Goal: Information Seeking & Learning: Learn about a topic

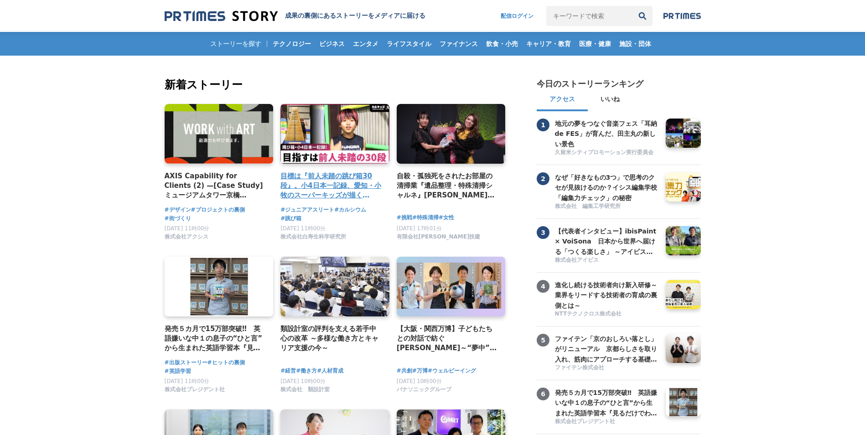
click at [310, 181] on h4 "目標は『前人未踏の跳び箱30段』。小4日本一記録、愛知・小牧のスーパーキッズが描くミライとは？" at bounding box center [331, 186] width 102 height 30
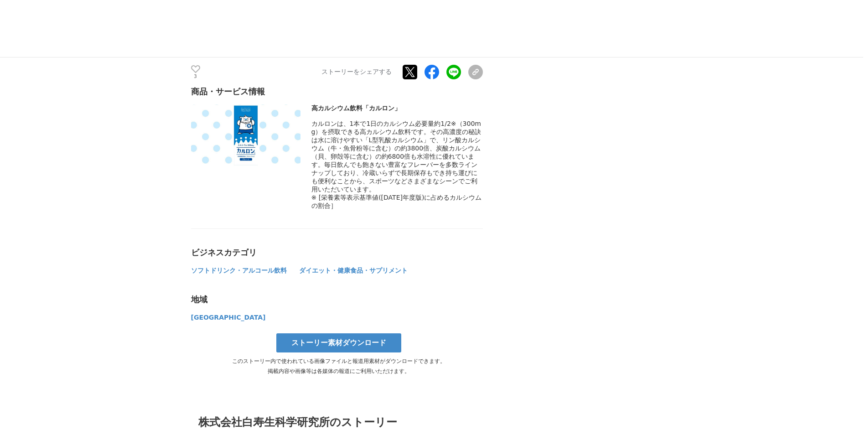
scroll to position [3949, 0]
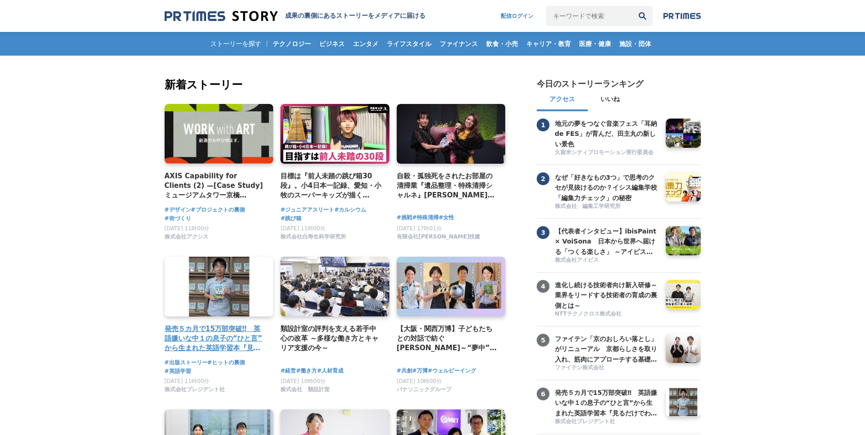
click at [223, 331] on h4 "発売５カ月で15万部突破‼　英語嫌いな中１の息子の“ひと言”から生まれた英語学習本『見るだけでわかる‼ 英語ピクト図鑑』異例ヒットの要因" at bounding box center [216, 339] width 102 height 30
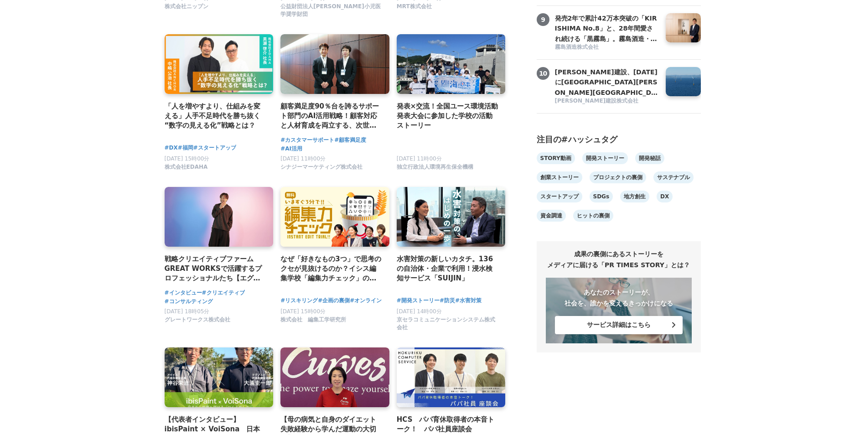
scroll to position [536, 0]
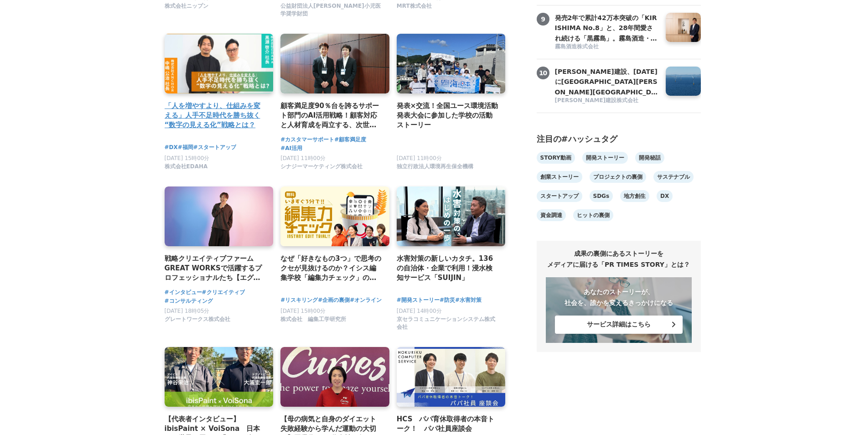
click at [213, 119] on h4 "「人を増やすより、仕組みを変える」人手不足時代を勝ち抜く“数字の見える化”戦略とは？" at bounding box center [216, 116] width 102 height 30
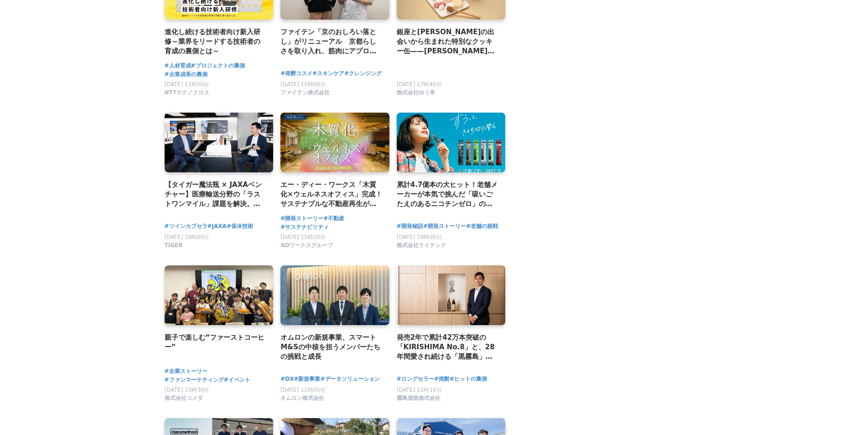
scroll to position [1235, 0]
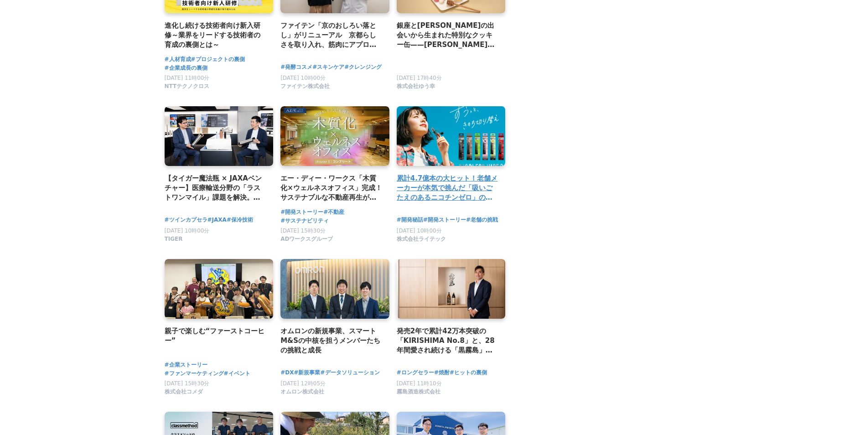
click at [452, 183] on h2 "累計4.7億本の大ヒット！老舗メーカーが本気で挑んだ「吸いごたえのあるニコチンゼロ」のNICOLESSシリーズ開発秘話" at bounding box center [448, 188] width 102 height 30
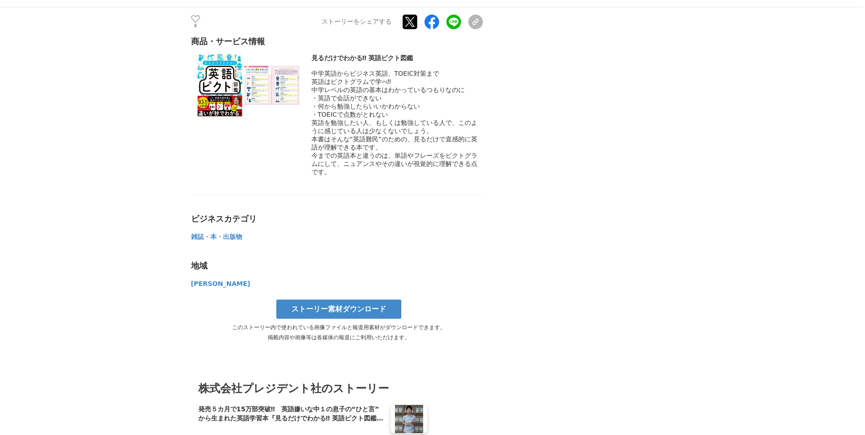
scroll to position [3864, 0]
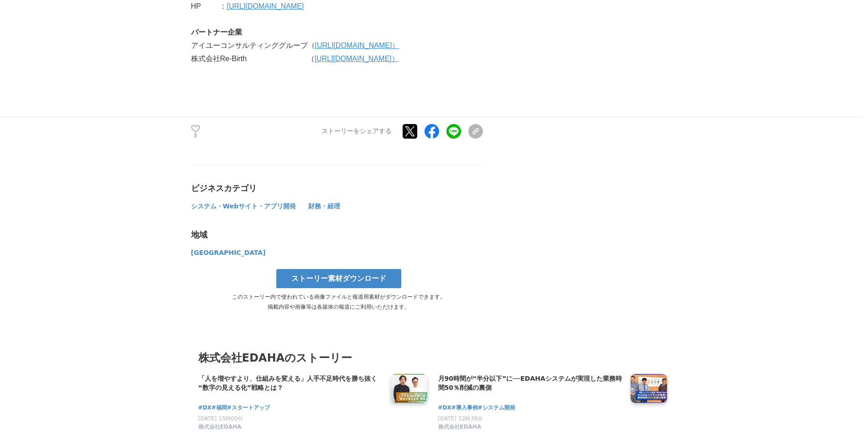
scroll to position [3509, 0]
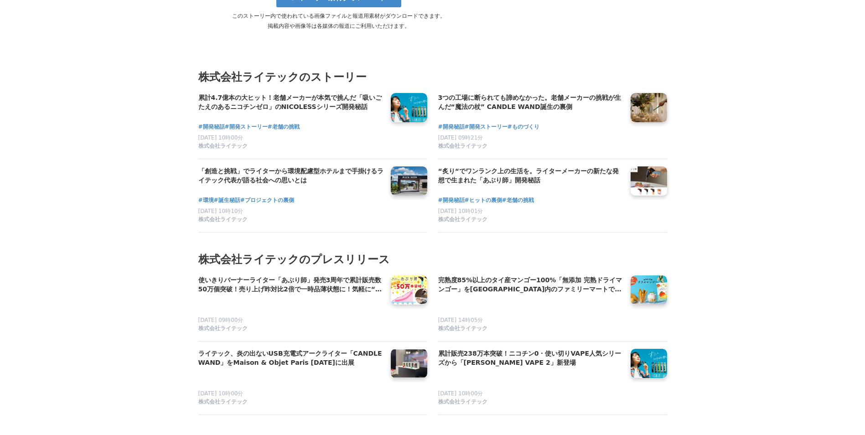
scroll to position [2878, 0]
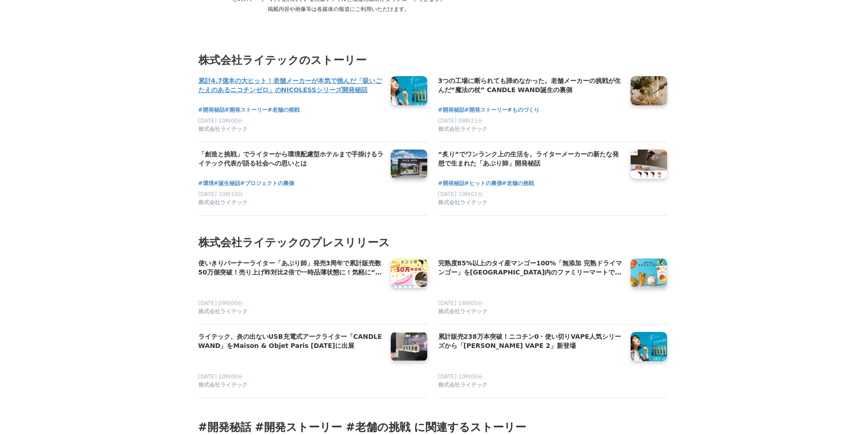
click at [398, 73] on link at bounding box center [409, 90] width 44 height 35
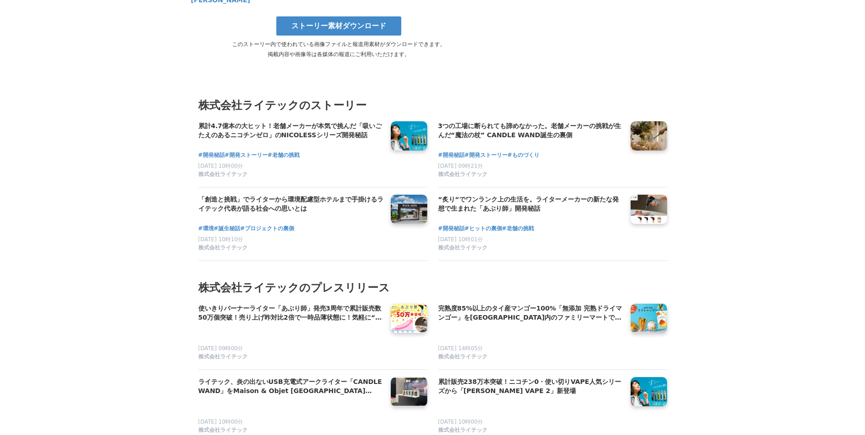
scroll to position [2833, 0]
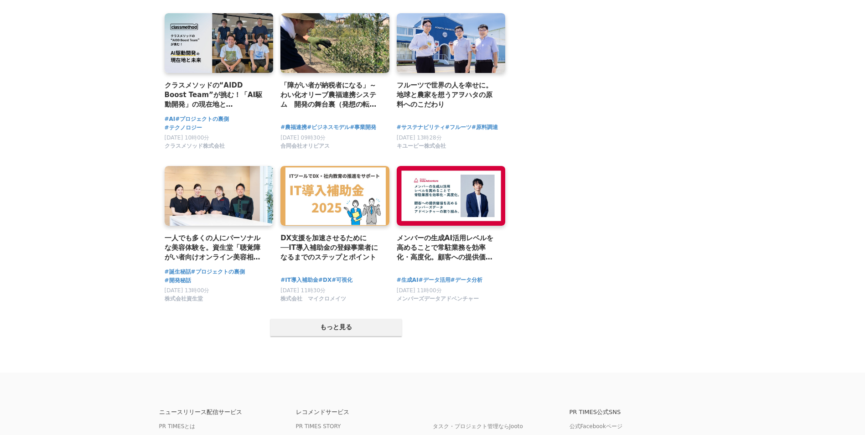
scroll to position [1640, 0]
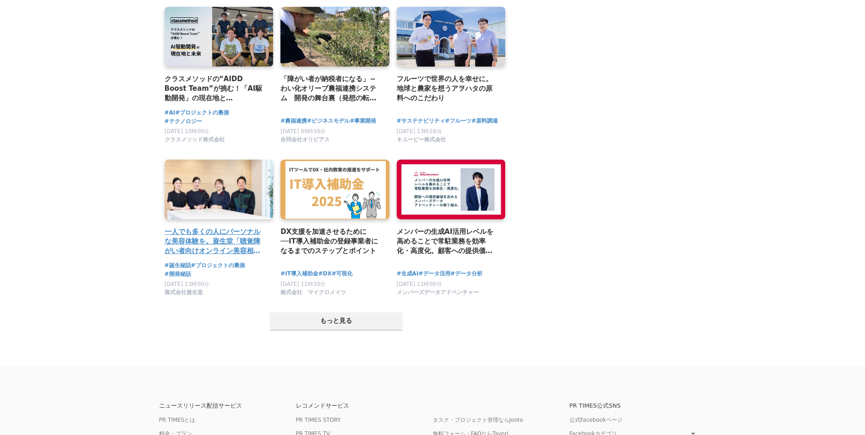
click at [219, 205] on link at bounding box center [219, 189] width 114 height 63
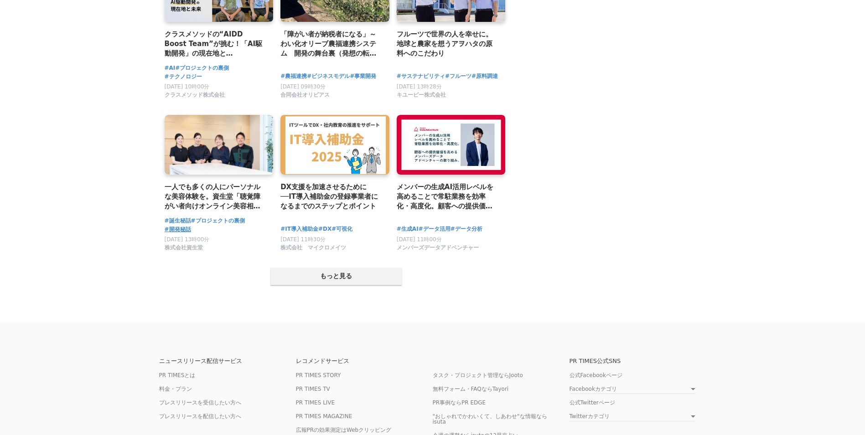
scroll to position [1685, 0]
click at [178, 223] on span "#誕生秘話" at bounding box center [178, 220] width 26 height 9
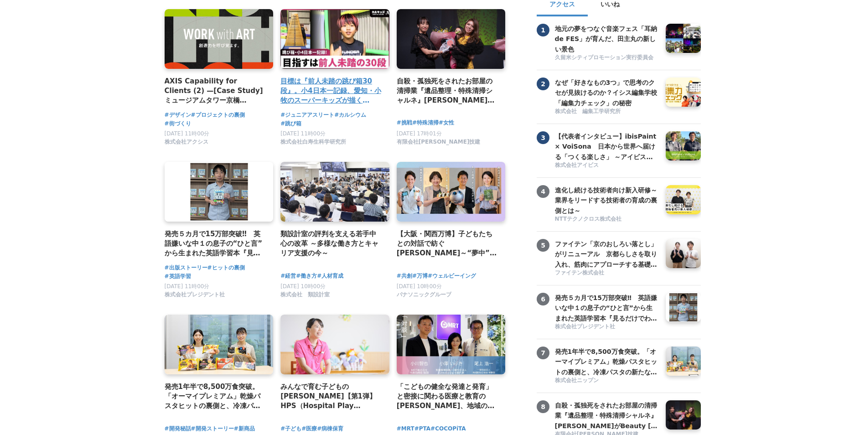
scroll to position [0, 0]
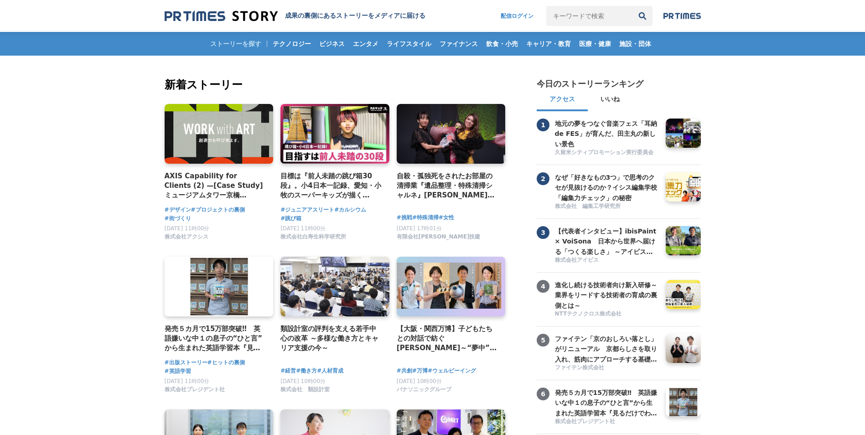
click at [571, 20] on input "キーワードで検索" at bounding box center [589, 16] width 86 height 20
type input "フェムテック"
click at [632, 6] on button "検索" at bounding box center [642, 16] width 20 height 20
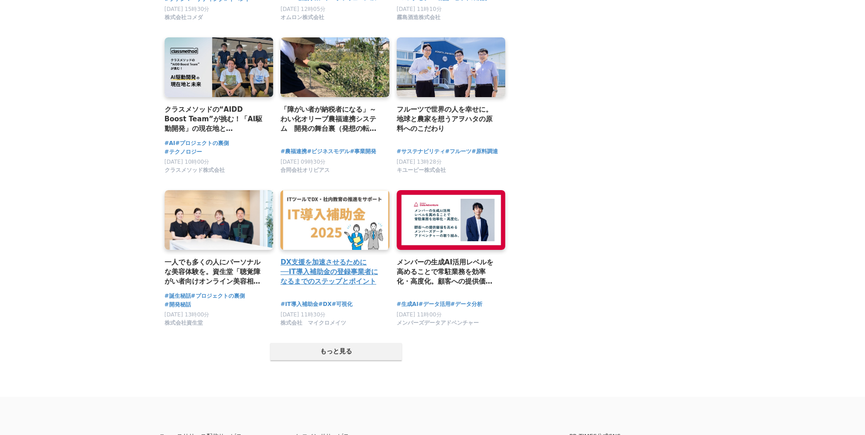
scroll to position [1610, 0]
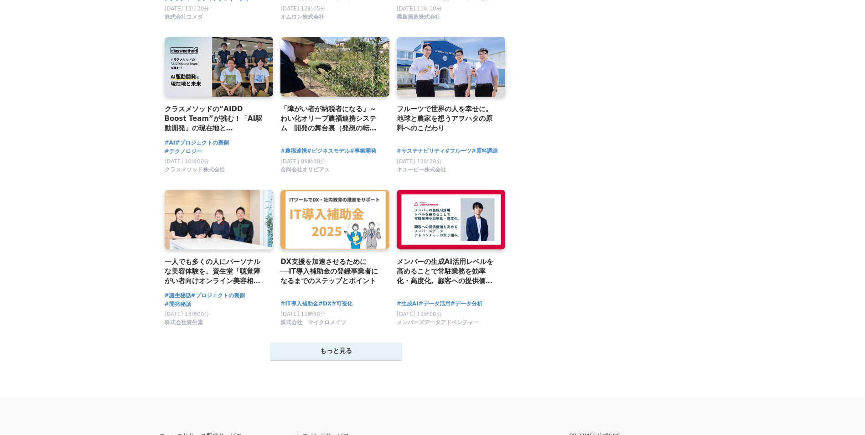
click at [334, 354] on button "もっと見る" at bounding box center [335, 350] width 131 height 17
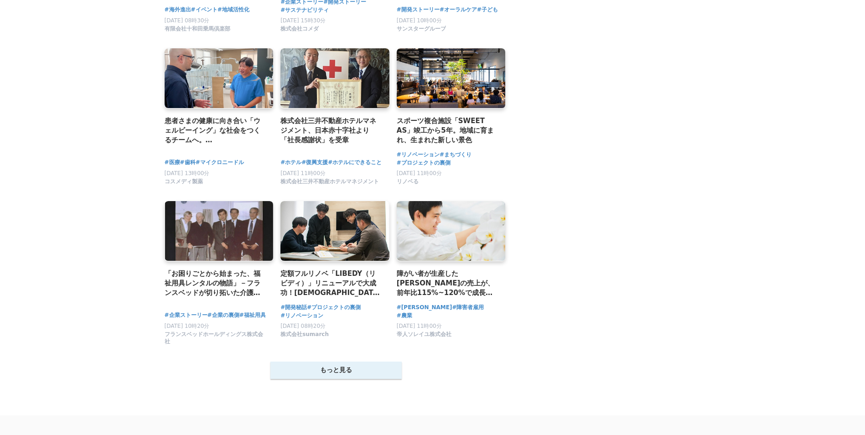
scroll to position [2521, 0]
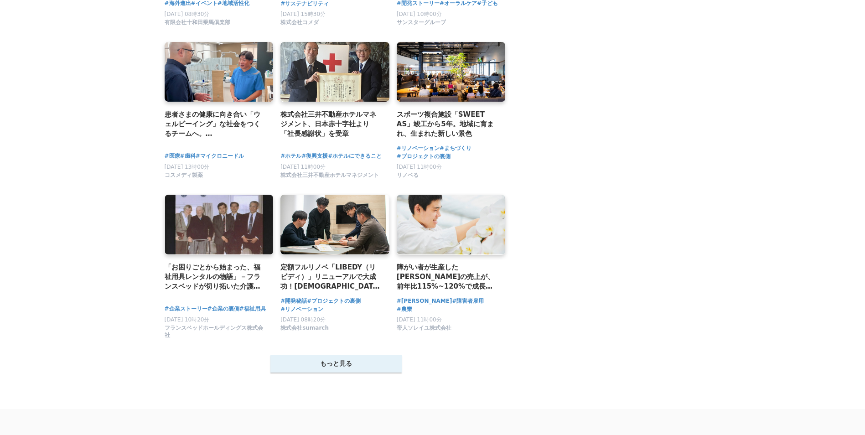
click at [334, 371] on button "もっと見る" at bounding box center [335, 363] width 131 height 17
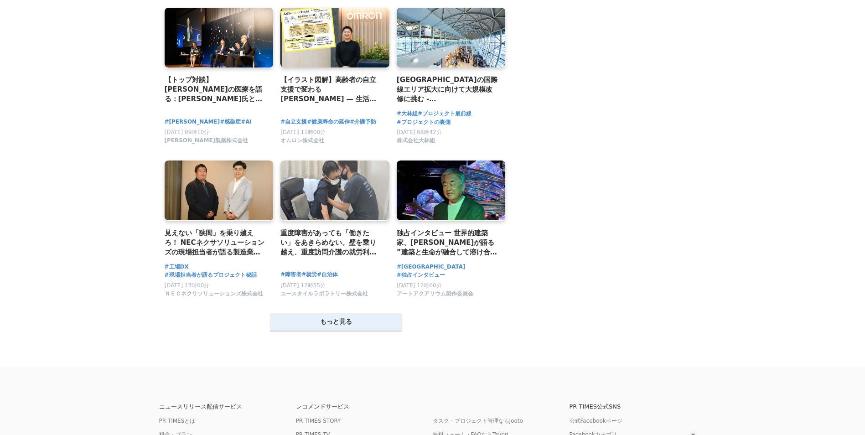
scroll to position [3487, 0]
click at [324, 330] on button "もっと見る" at bounding box center [335, 321] width 131 height 17
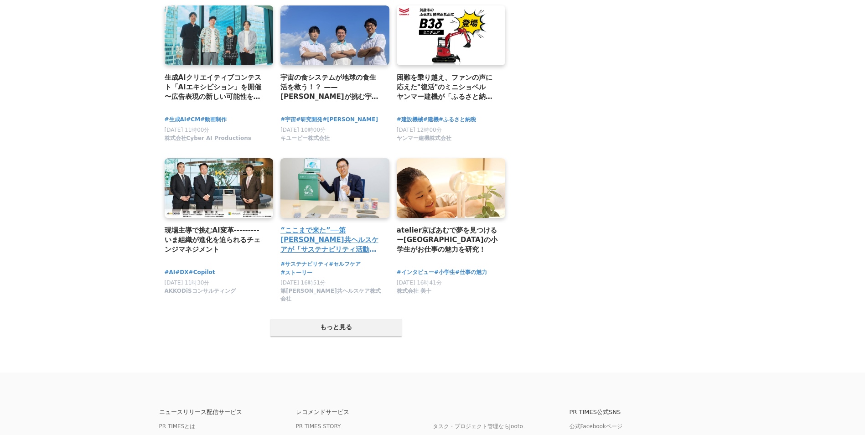
scroll to position [4422, 0]
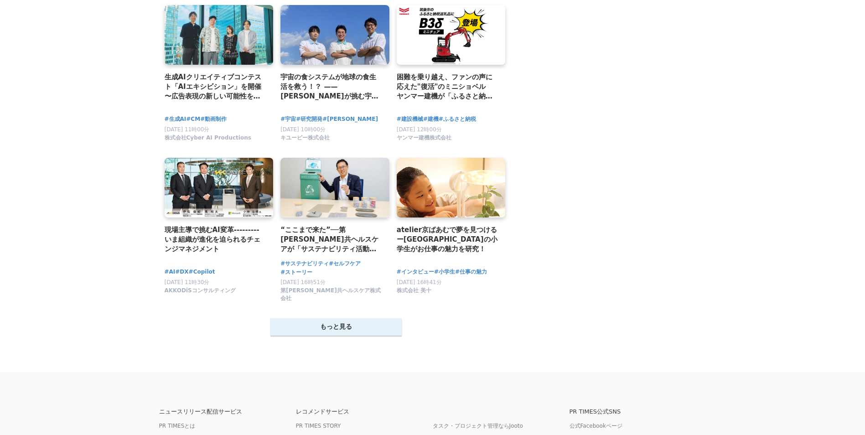
click at [318, 325] on button "もっと見る" at bounding box center [335, 326] width 131 height 17
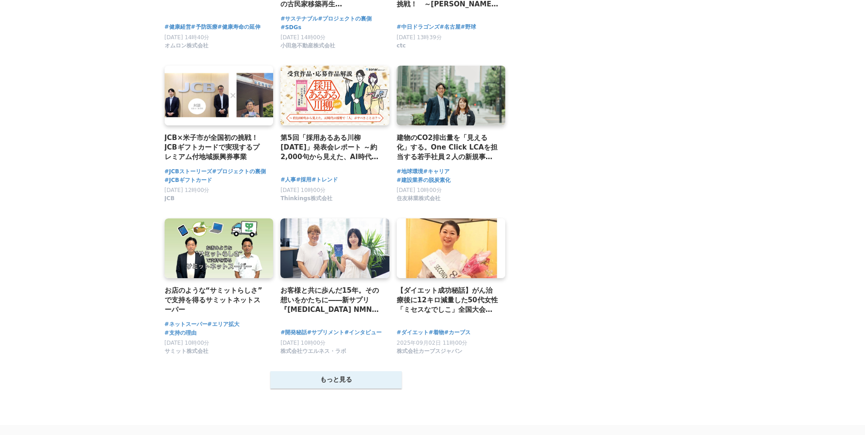
scroll to position [5285, 0]
click at [328, 388] on button "もっと見る" at bounding box center [335, 379] width 131 height 17
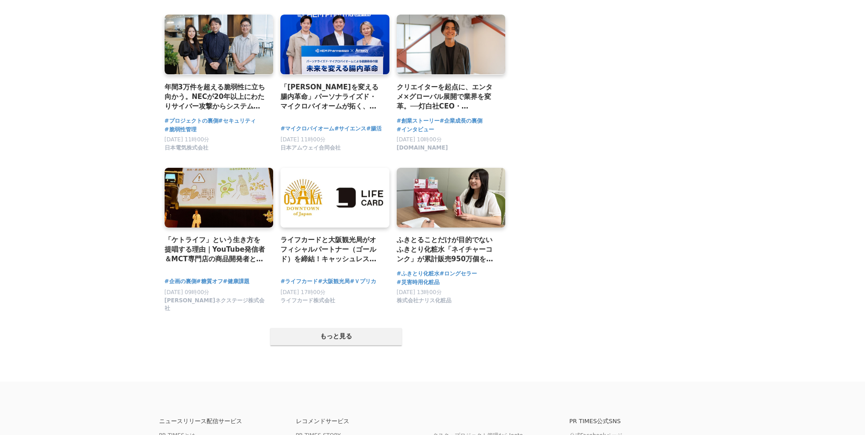
scroll to position [6253, 0]
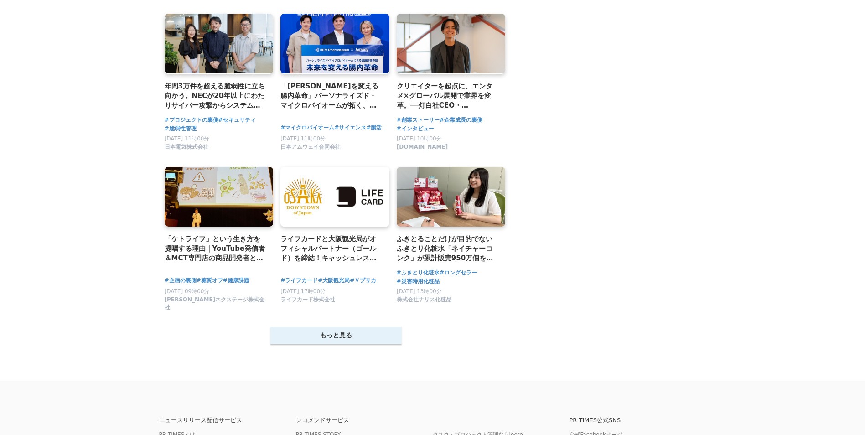
click at [382, 344] on button "もっと見る" at bounding box center [335, 335] width 131 height 17
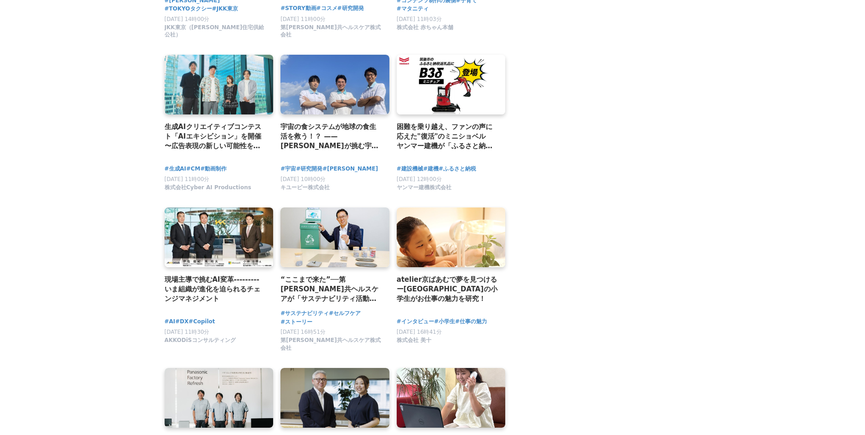
scroll to position [4373, 0]
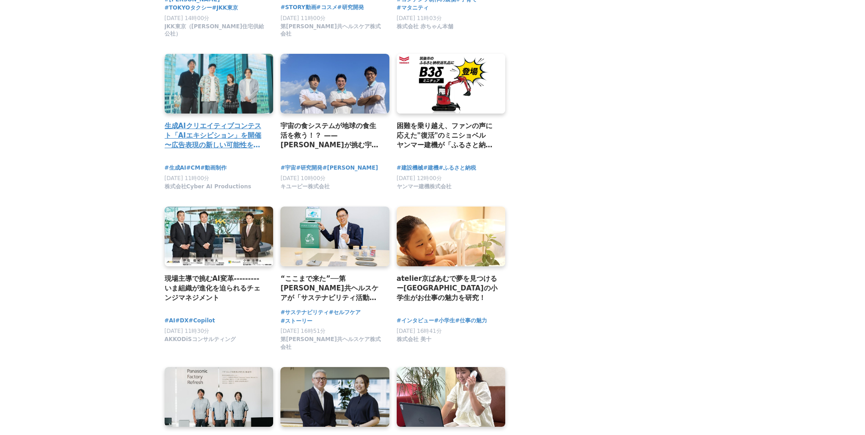
click at [230, 94] on link at bounding box center [219, 83] width 114 height 63
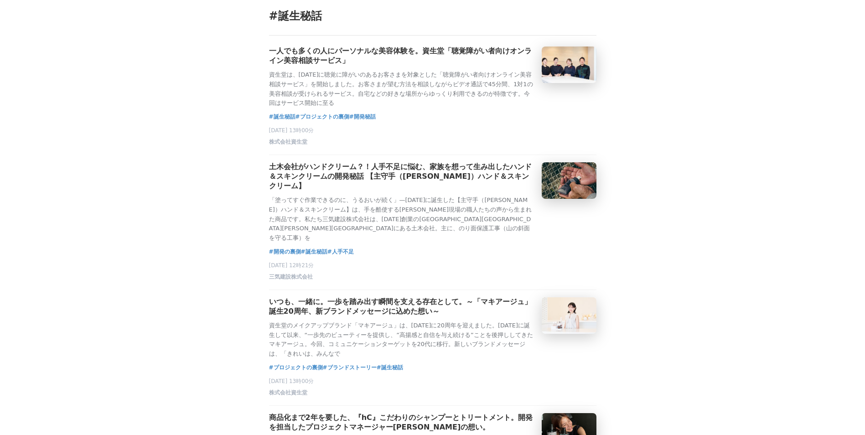
scroll to position [69, 0]
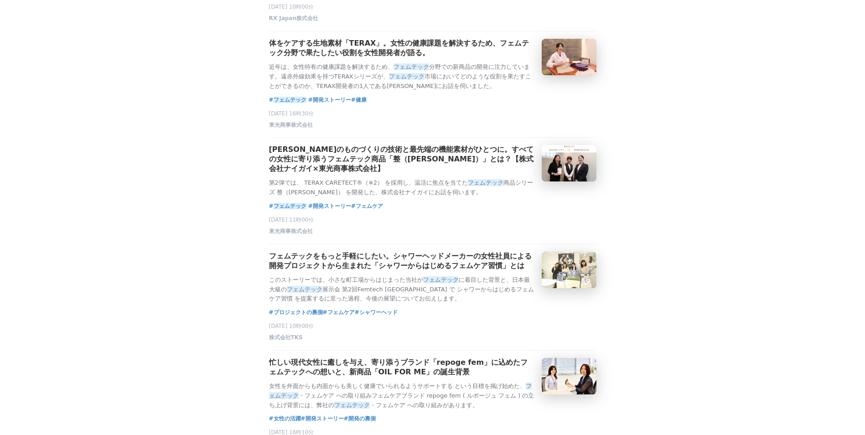
scroll to position [191, 0]
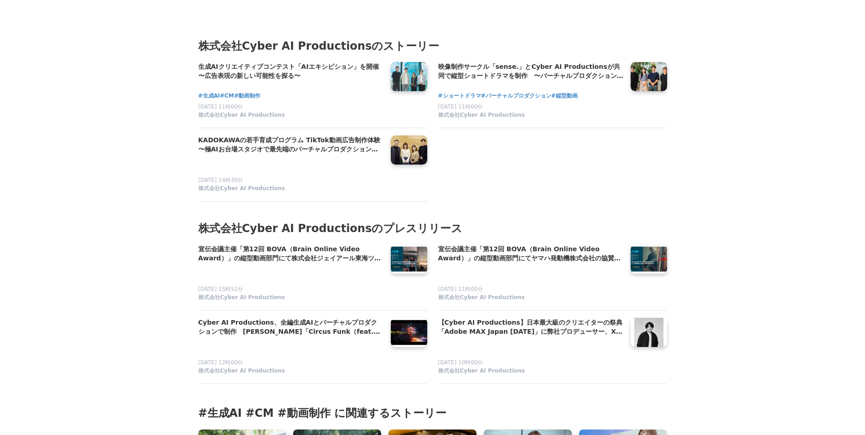
scroll to position [4641, 0]
